Goal: Navigation & Orientation: Understand site structure

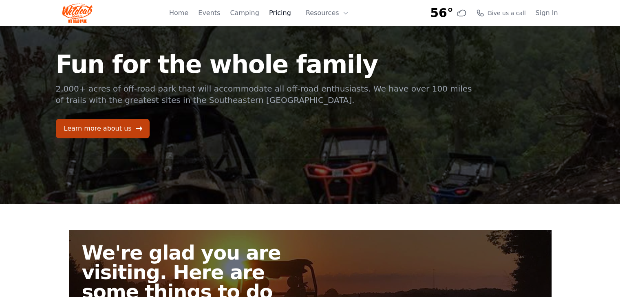
click at [287, 12] on link "Pricing" at bounding box center [280, 13] width 22 height 10
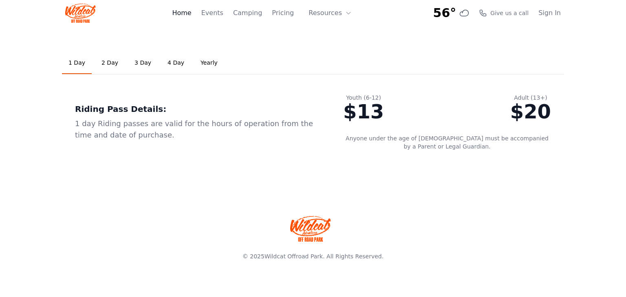
click at [191, 13] on link "Home" at bounding box center [181, 13] width 19 height 10
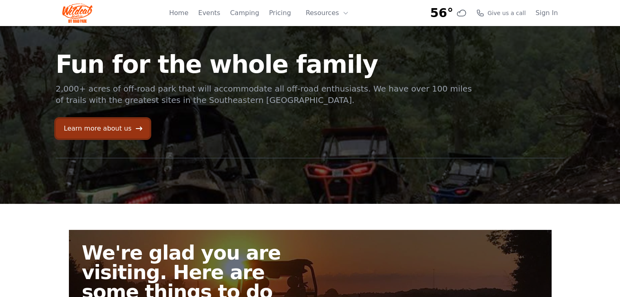
click at [117, 129] on link "Learn more about us" at bounding box center [103, 129] width 94 height 20
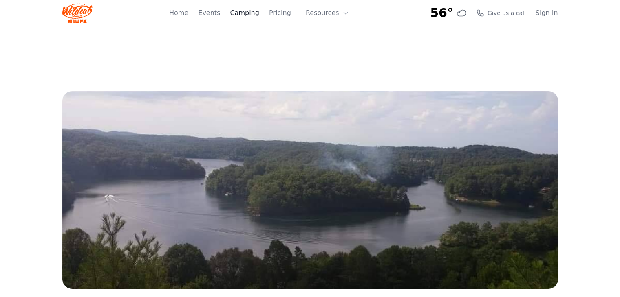
click at [253, 13] on link "Camping" at bounding box center [244, 13] width 29 height 10
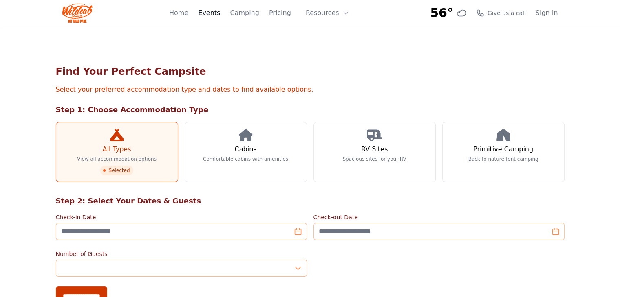
click at [220, 15] on link "Events" at bounding box center [209, 13] width 22 height 10
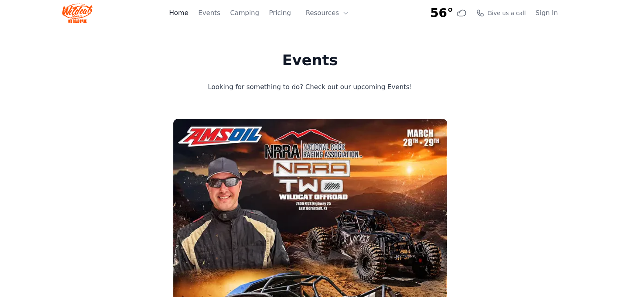
click at [188, 15] on link "Home" at bounding box center [178, 13] width 19 height 10
